Goal: Task Accomplishment & Management: Use online tool/utility

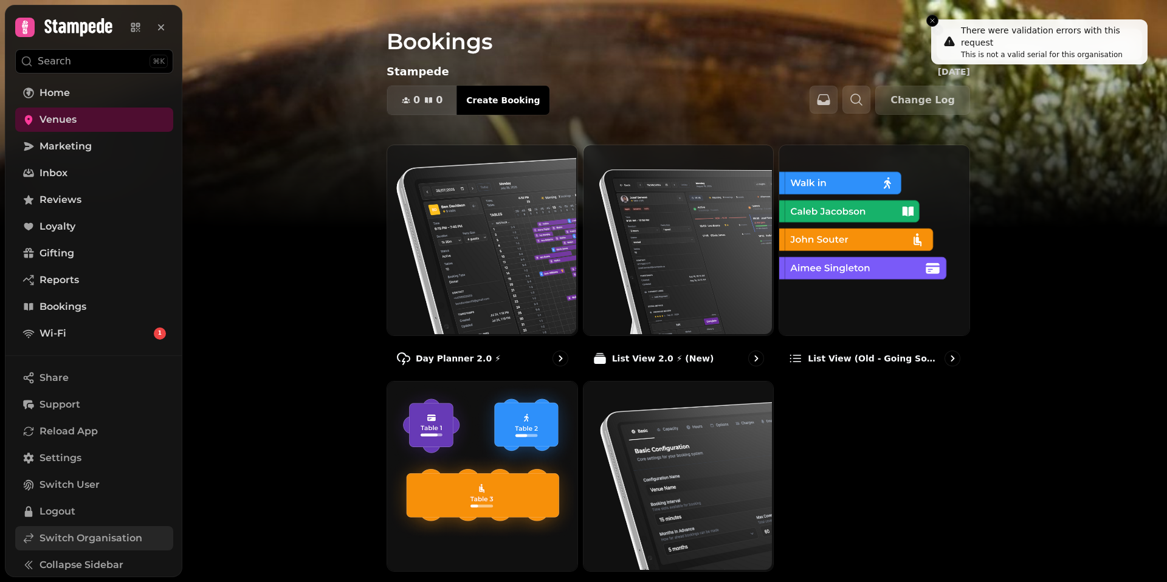
click at [102, 549] on link "Switch Organisation" at bounding box center [94, 538] width 158 height 24
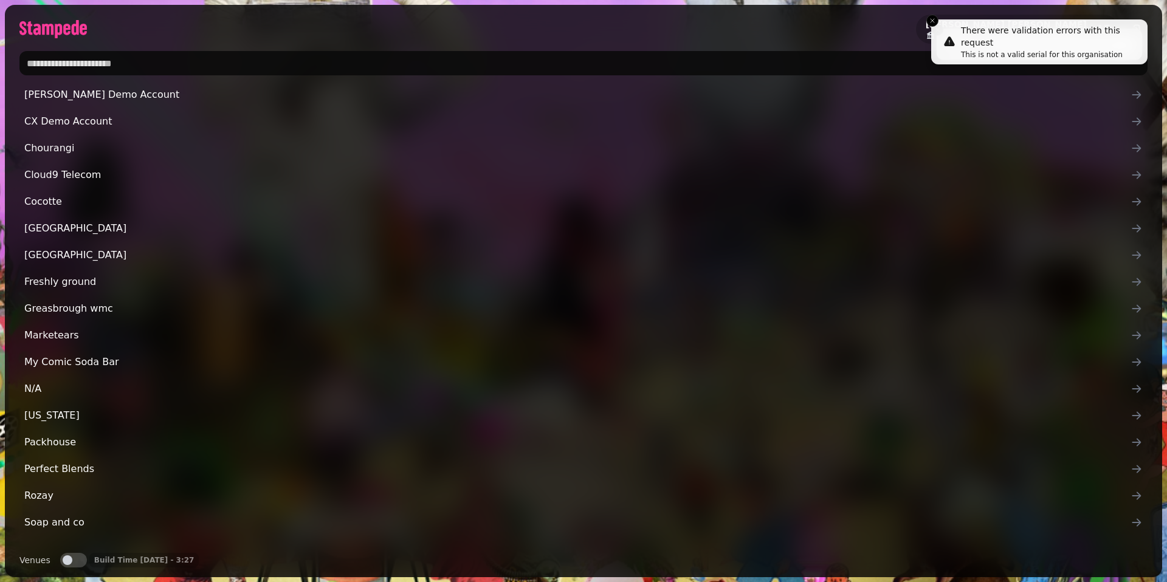
click at [256, 71] on input "text" at bounding box center [583, 63] width 1128 height 24
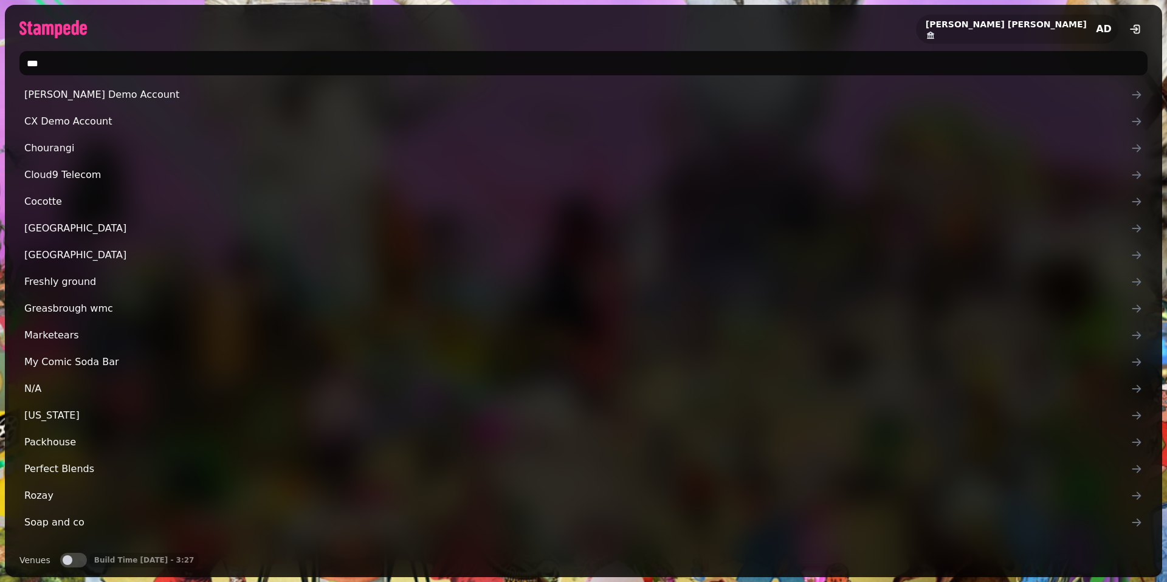
type input "****"
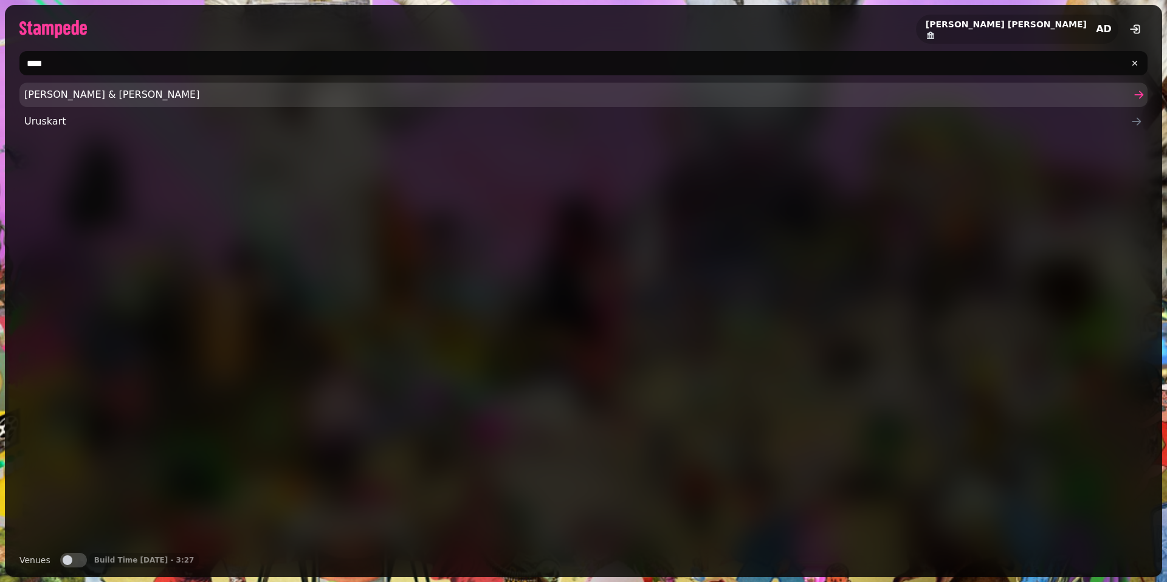
click at [91, 98] on span "Rusk & Rusk" at bounding box center [577, 95] width 1106 height 15
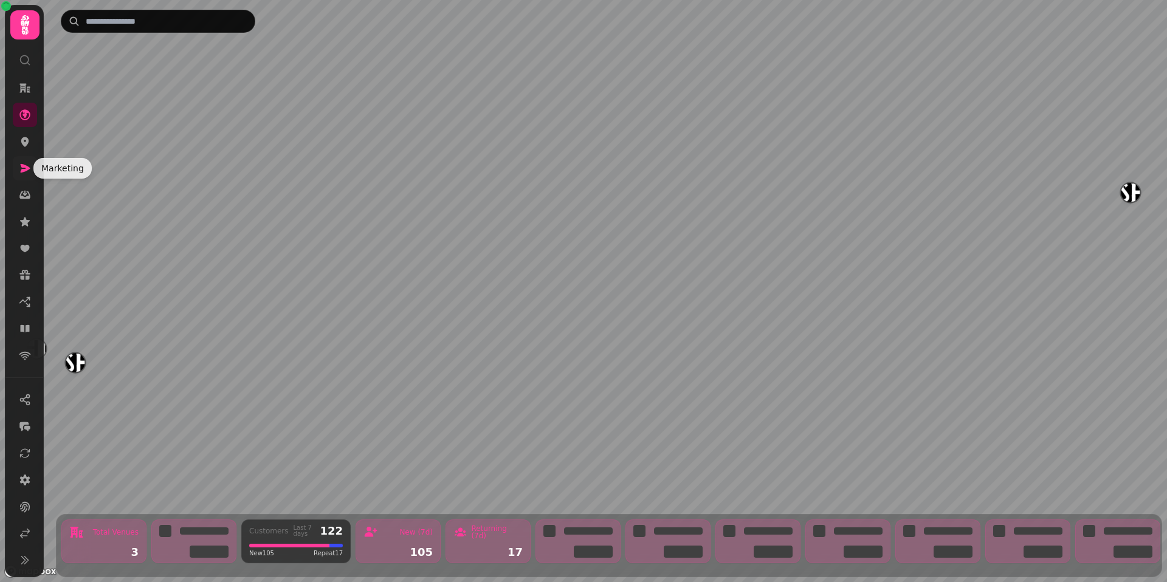
click at [21, 167] on icon at bounding box center [25, 168] width 12 height 12
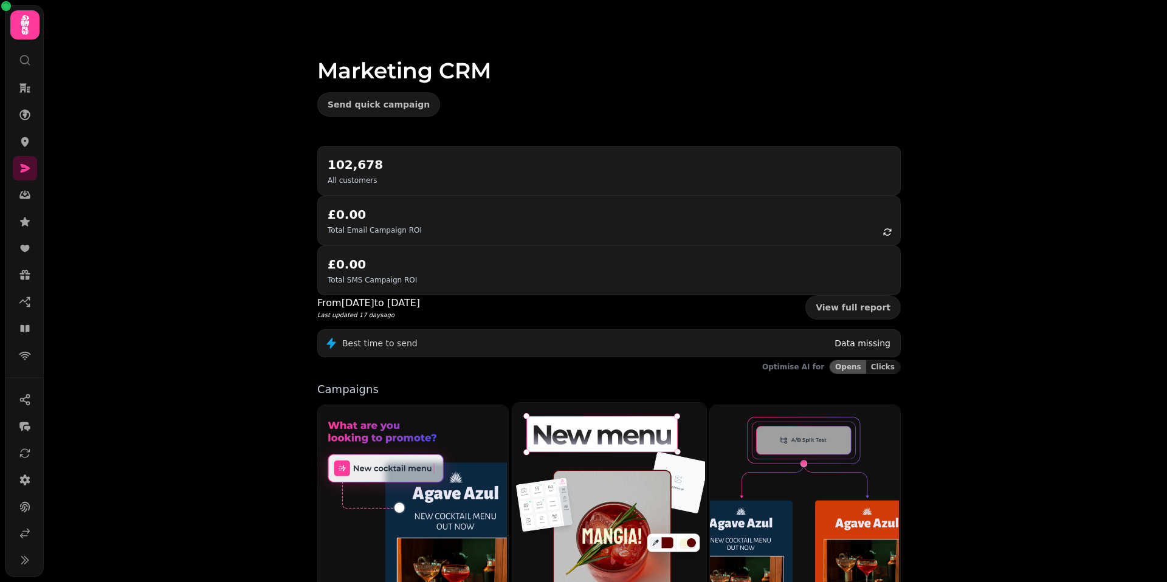
click at [619, 420] on img at bounding box center [608, 503] width 194 height 202
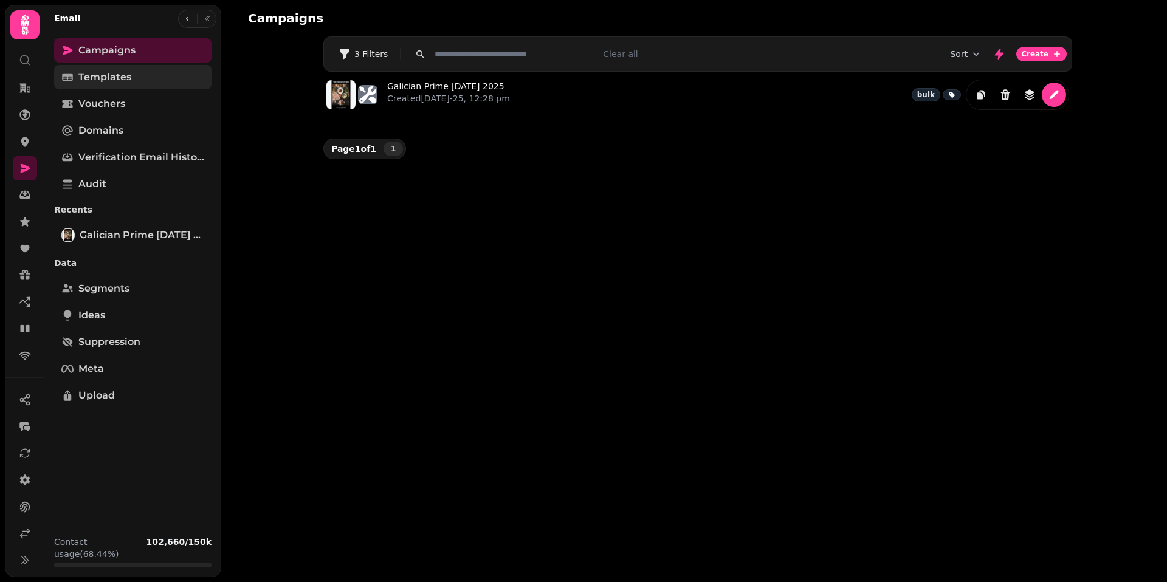
click at [143, 80] on link "Templates" at bounding box center [132, 77] width 157 height 24
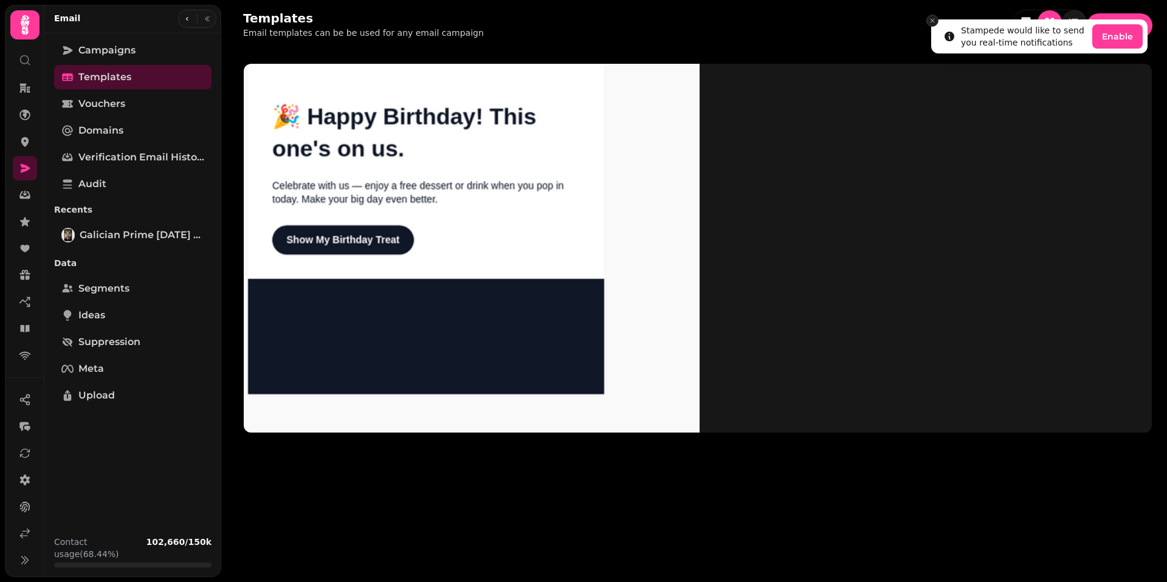
click at [937, 22] on button "Close toast" at bounding box center [933, 21] width 12 height 12
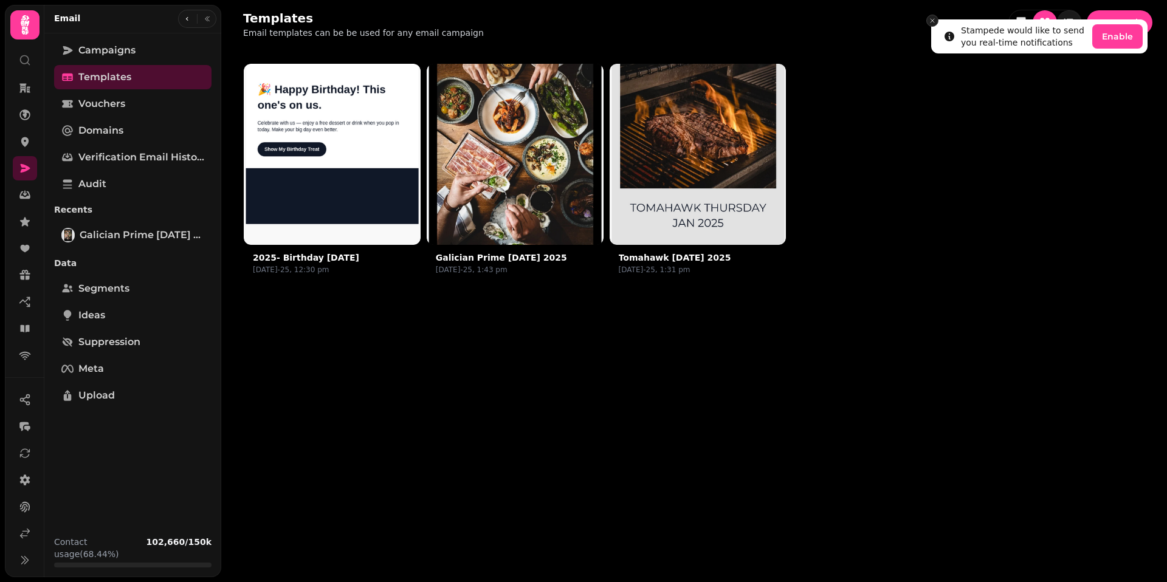
click at [930, 23] on icon "Close toast" at bounding box center [932, 20] width 7 height 7
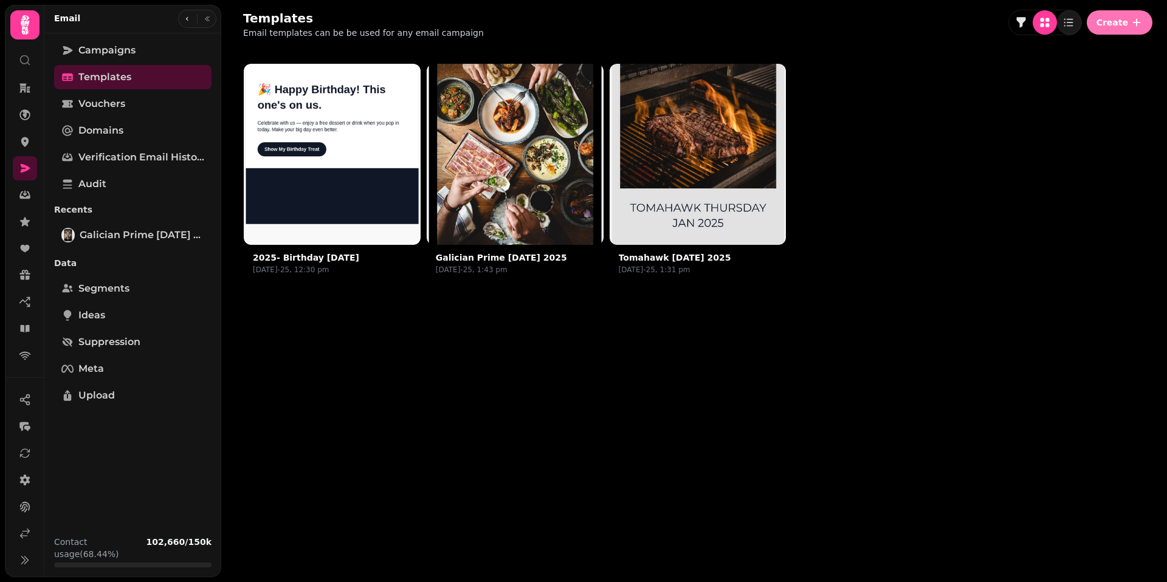
click at [1114, 22] on span "Create" at bounding box center [1113, 22] width 32 height 9
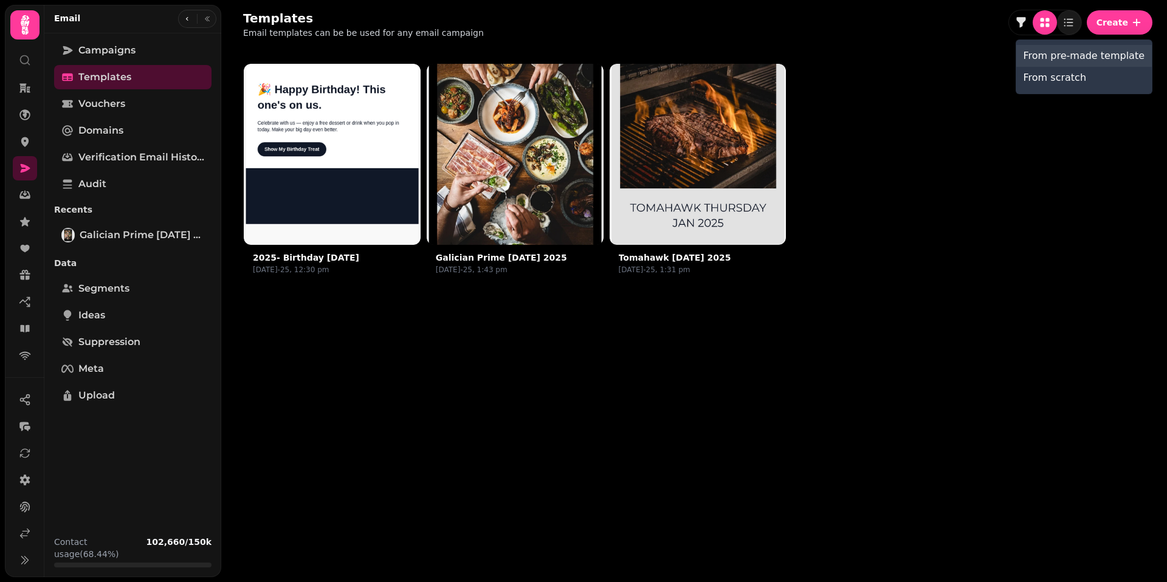
click at [1078, 61] on button "From pre-made template" at bounding box center [1084, 56] width 136 height 22
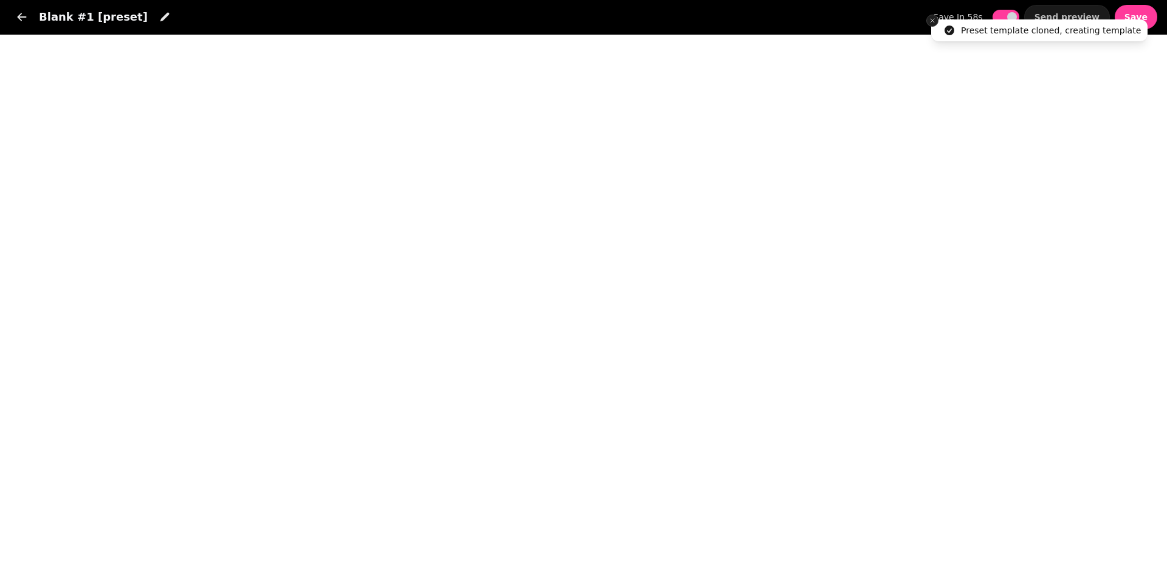
click at [930, 19] on icon "Close toast" at bounding box center [932, 20] width 7 height 7
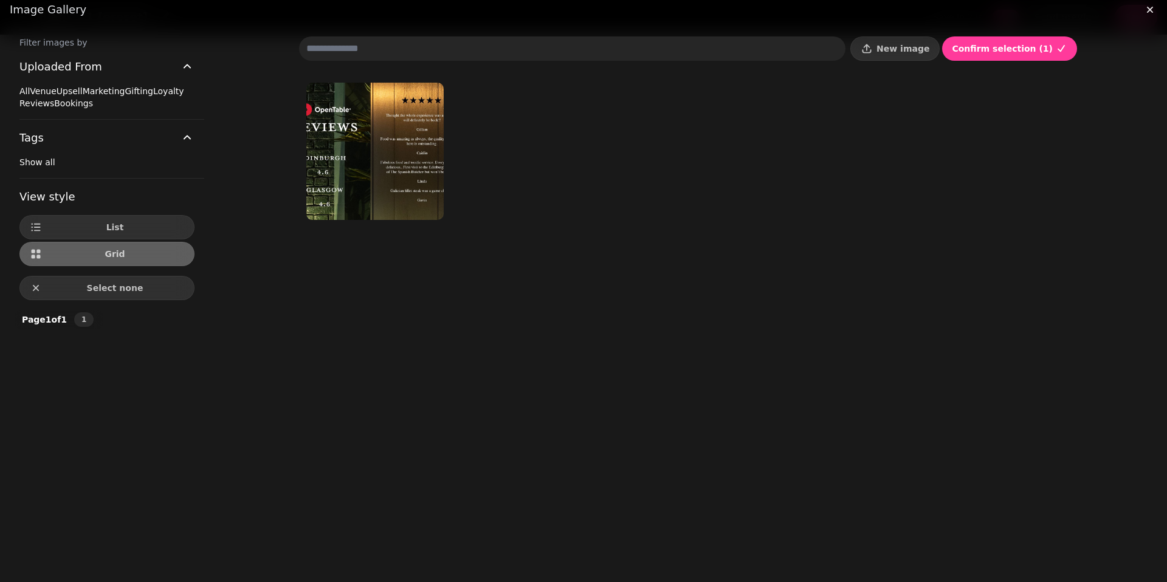
scroll to position [7, 0]
click at [30, 92] on label "All" at bounding box center [24, 92] width 10 height 10
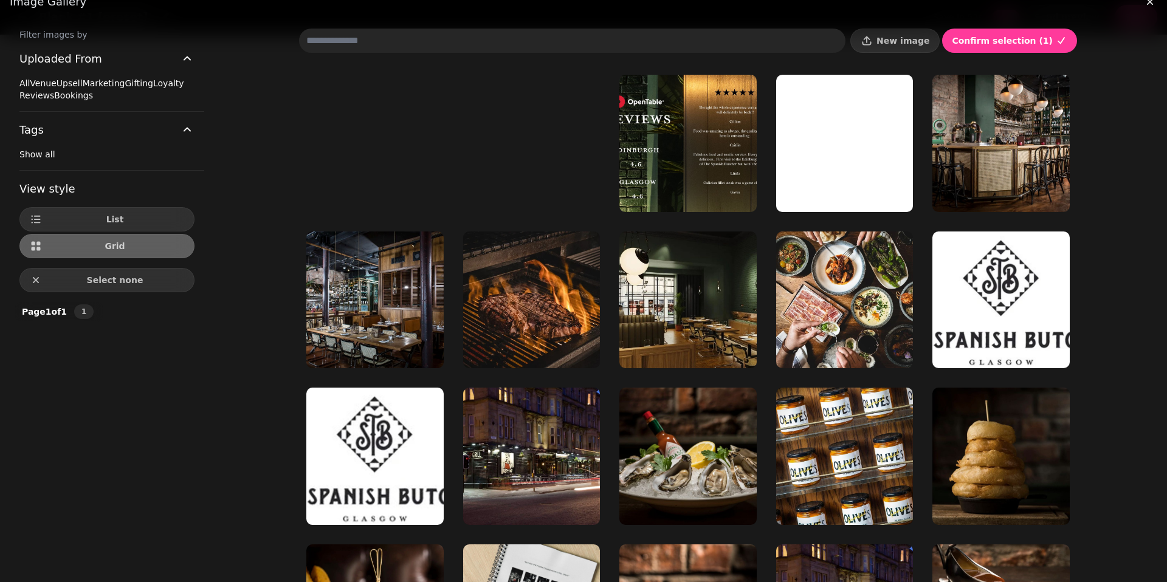
scroll to position [17, 0]
